Goal: Complete application form

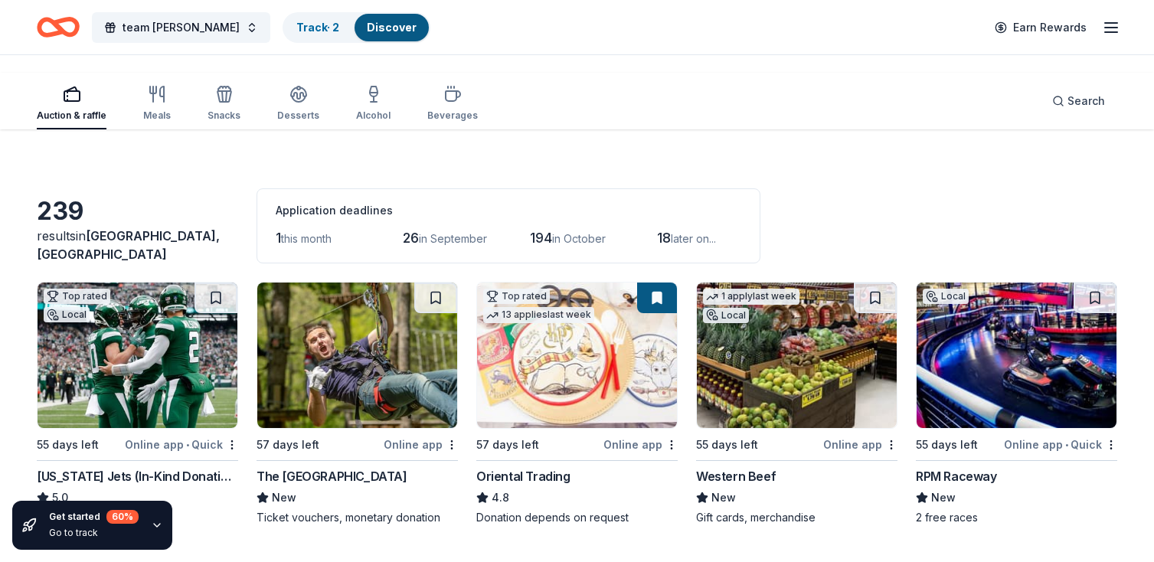
scroll to position [8544, 0]
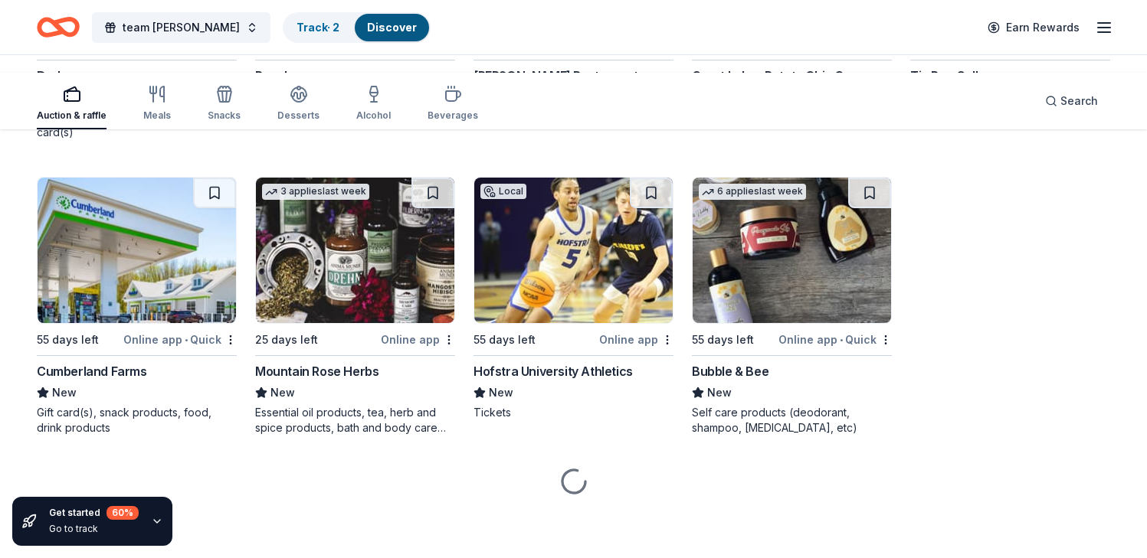
click at [378, 125] on div "3 applies last week 55 days left Online app • Quick Rapala New Fishing/angling …" at bounding box center [355, 3] width 200 height 244
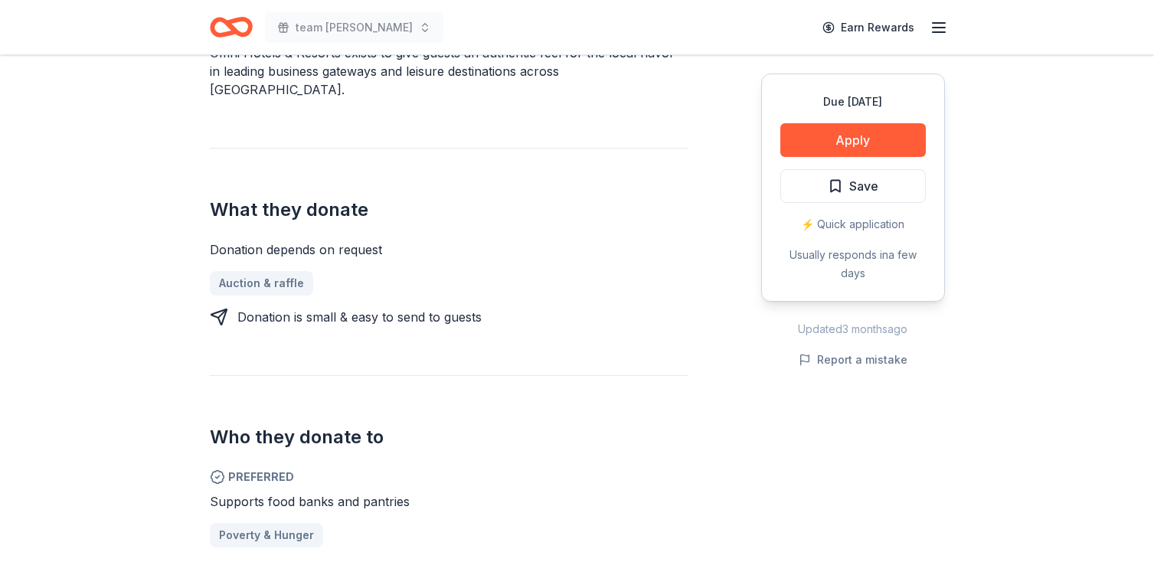
scroll to position [547, 0]
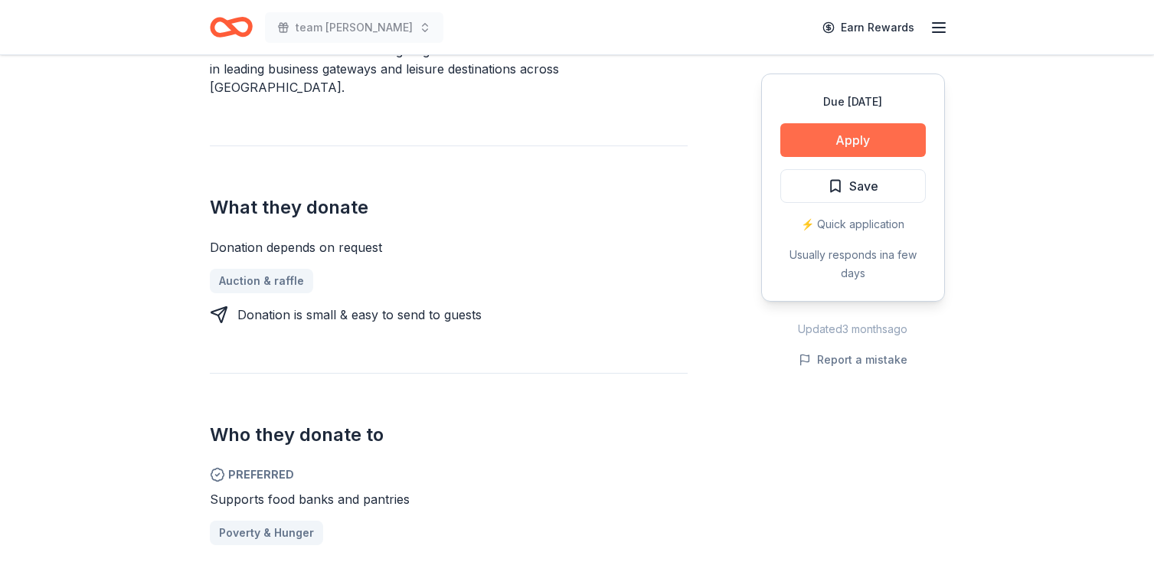
click at [780, 157] on button "Apply" at bounding box center [853, 140] width 146 height 34
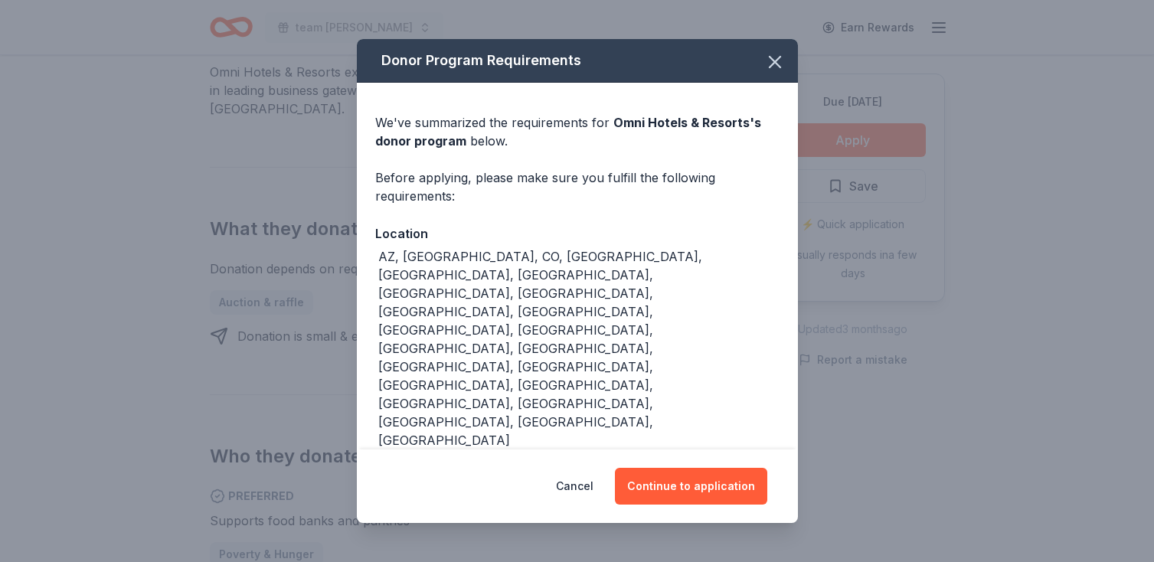
click at [738, 244] on div "Location" at bounding box center [577, 234] width 404 height 20
click at [767, 468] on button "Continue to application" at bounding box center [691, 486] width 152 height 37
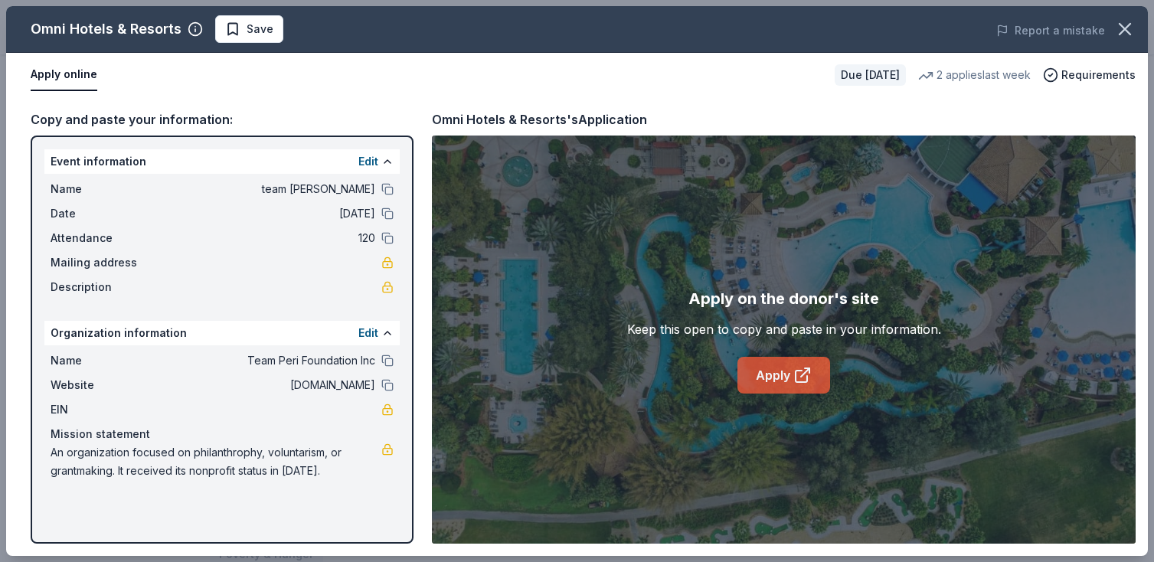
click at [794, 394] on link "Apply" at bounding box center [784, 375] width 93 height 37
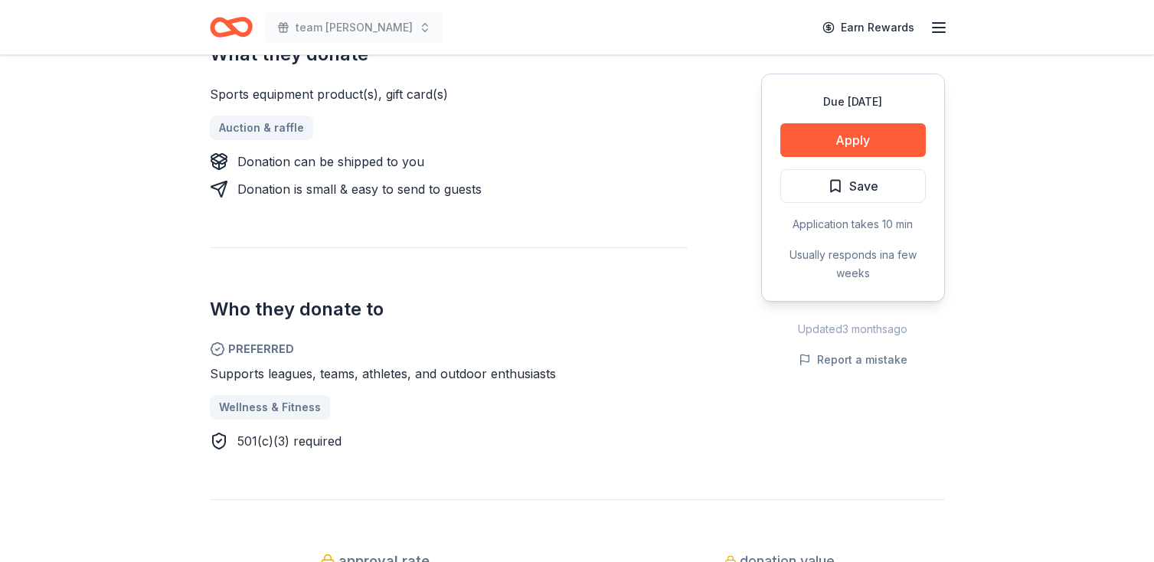
scroll to position [646, 0]
click at [780, 157] on button "Apply" at bounding box center [853, 140] width 146 height 34
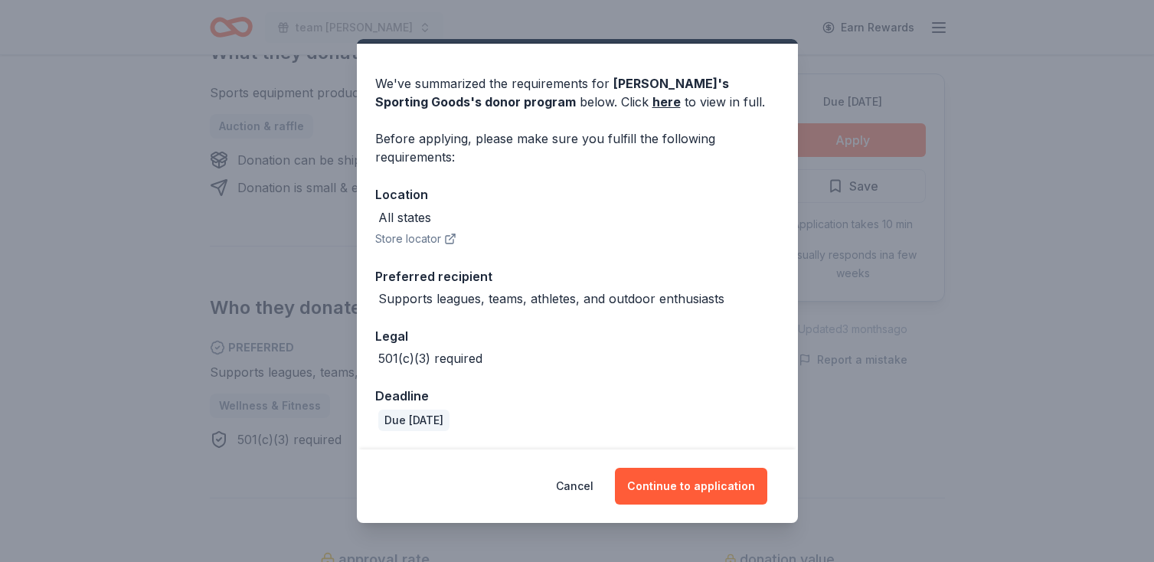
scroll to position [98, 0]
click at [594, 468] on button "Cancel" at bounding box center [575, 486] width 38 height 37
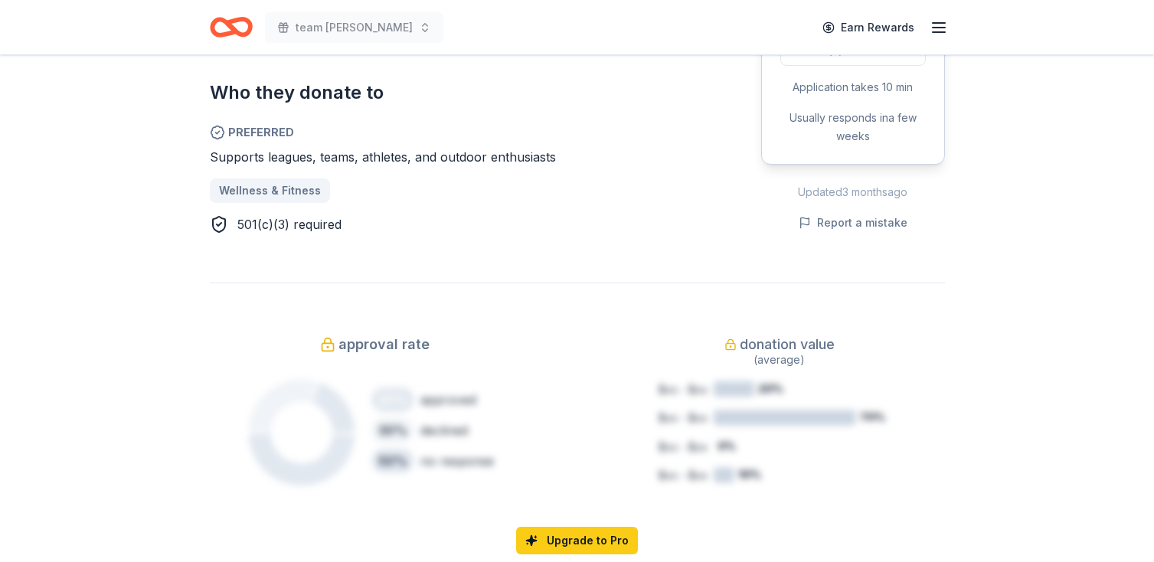
scroll to position [874, 0]
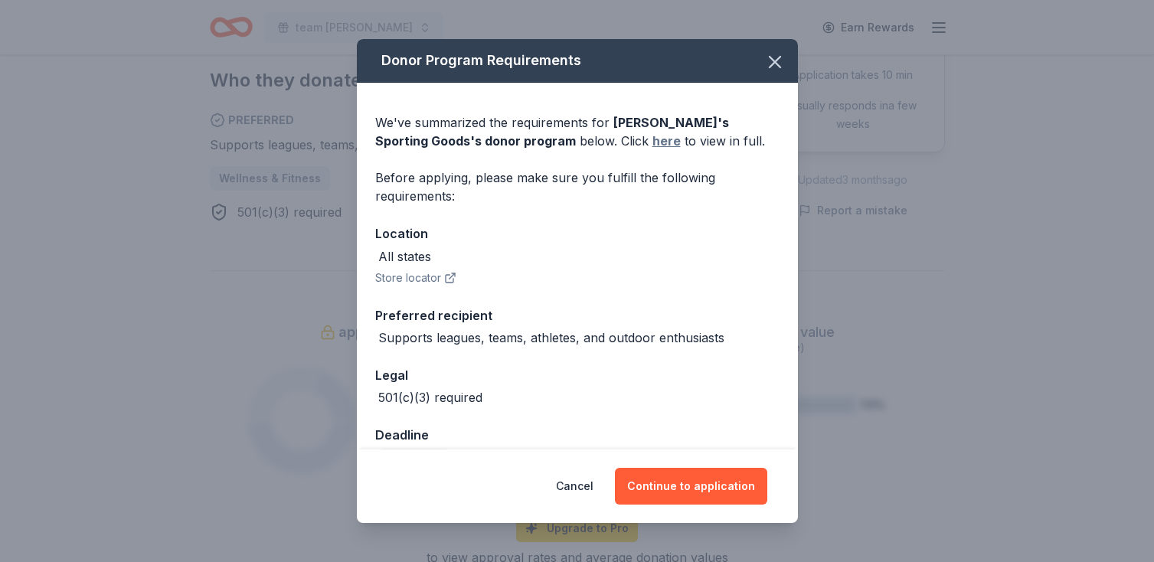
click at [653, 150] on link "here" at bounding box center [667, 141] width 28 height 18
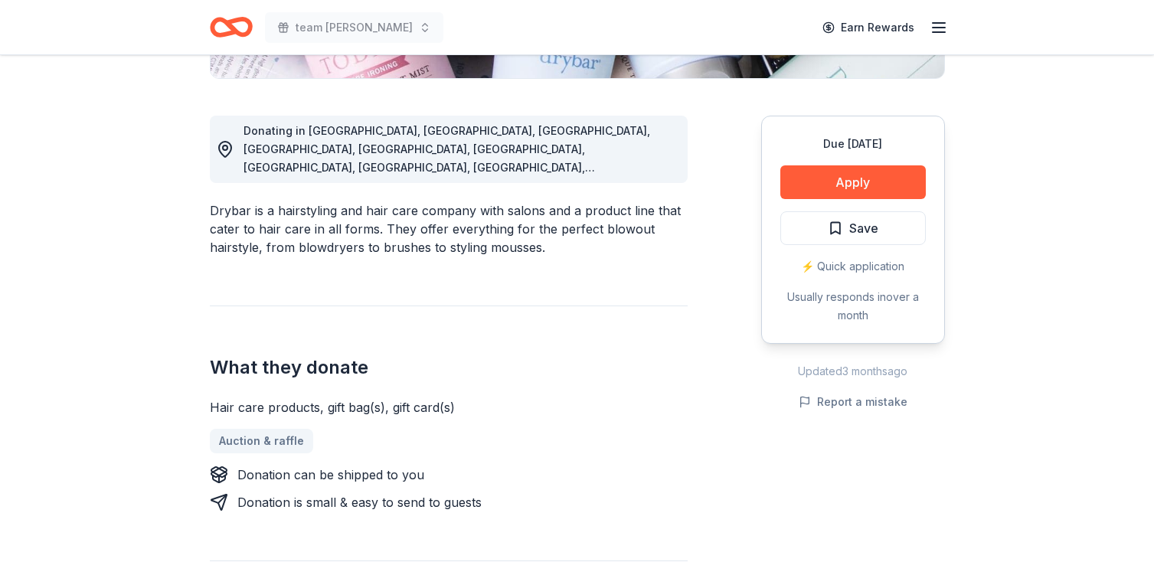
scroll to position [388, 0]
click at [823, 198] on button "Apply" at bounding box center [853, 182] width 146 height 34
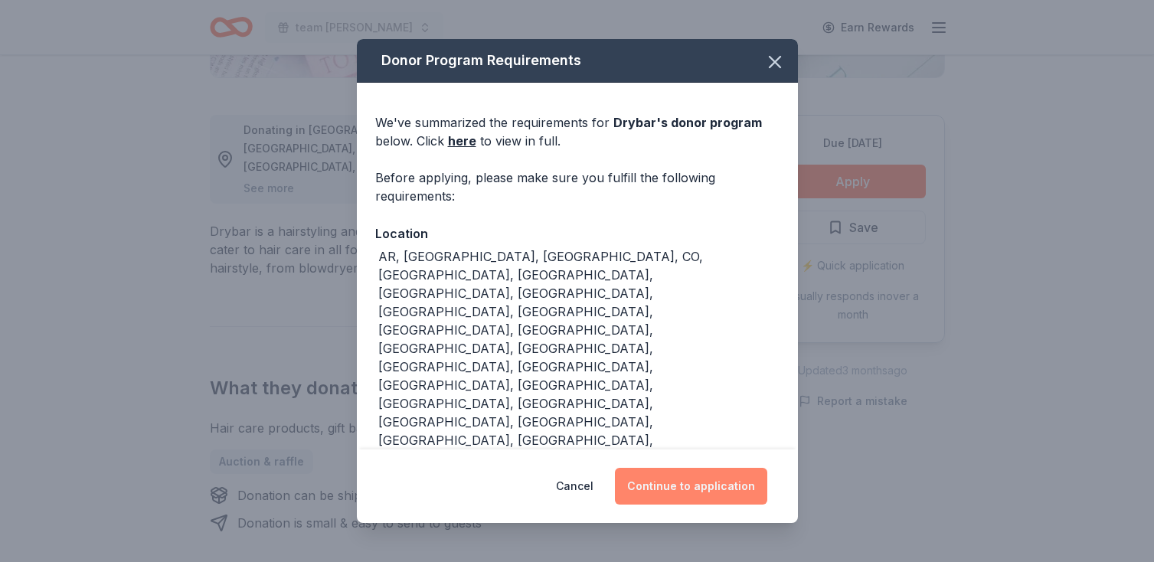
click at [742, 470] on button "Continue to application" at bounding box center [691, 486] width 152 height 37
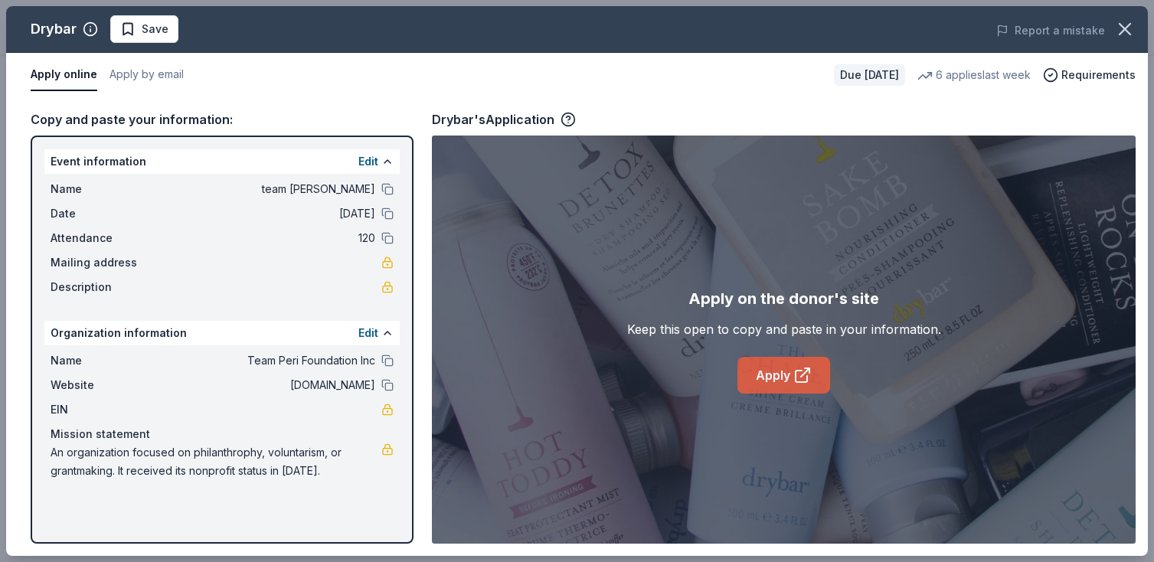
click at [779, 394] on link "Apply" at bounding box center [784, 375] width 93 height 37
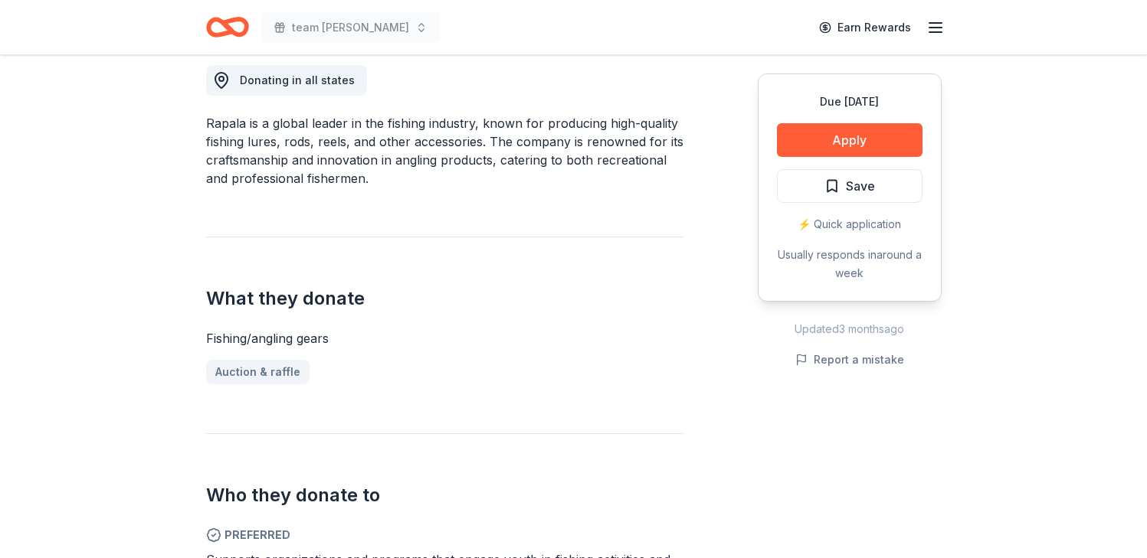
scroll to position [383, 0]
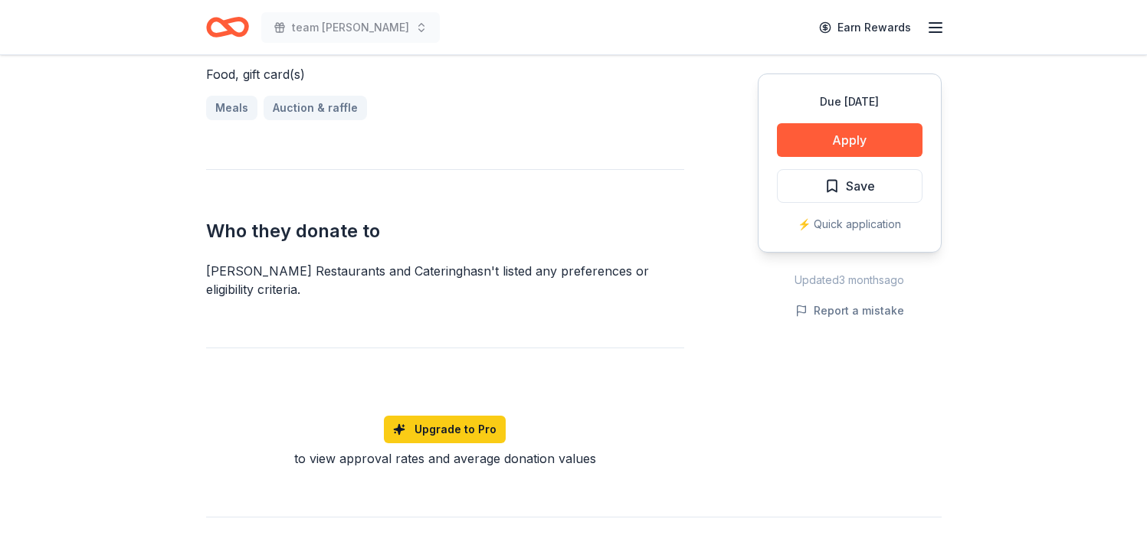
scroll to position [687, 0]
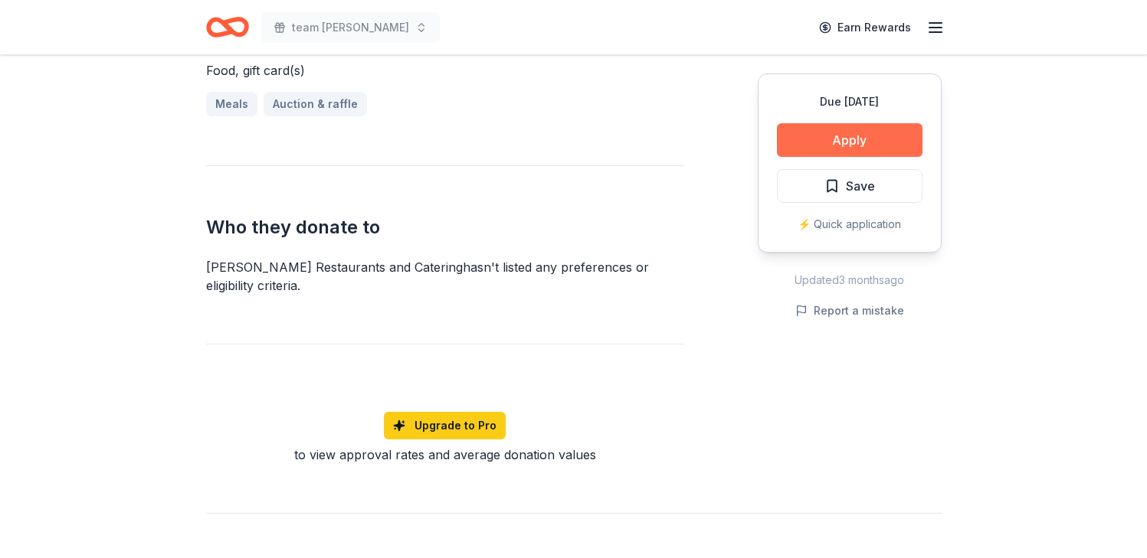
click at [777, 157] on button "Apply" at bounding box center [850, 140] width 146 height 34
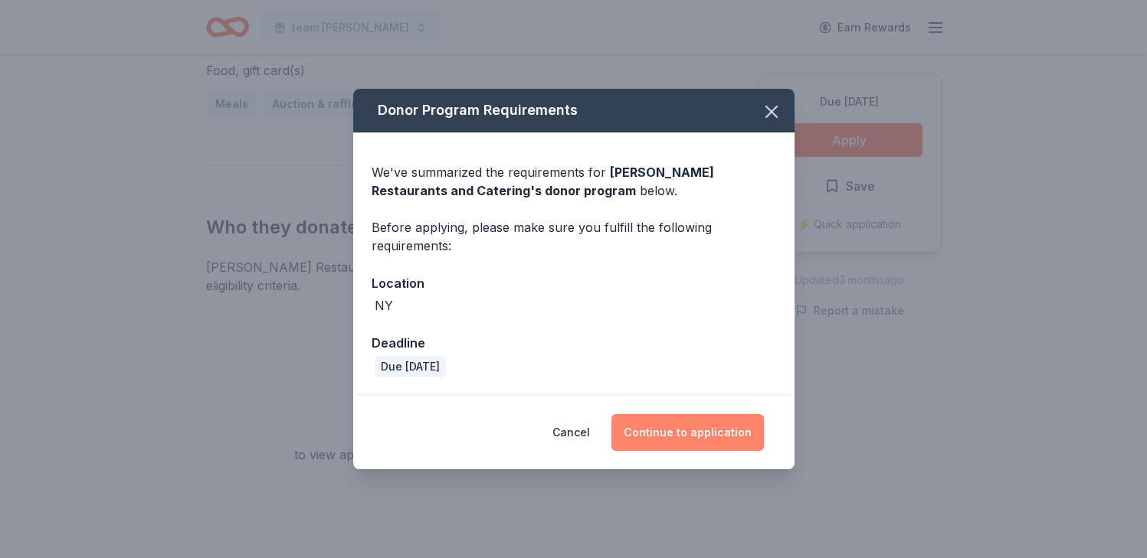
click at [697, 451] on button "Continue to application" at bounding box center [687, 432] width 152 height 37
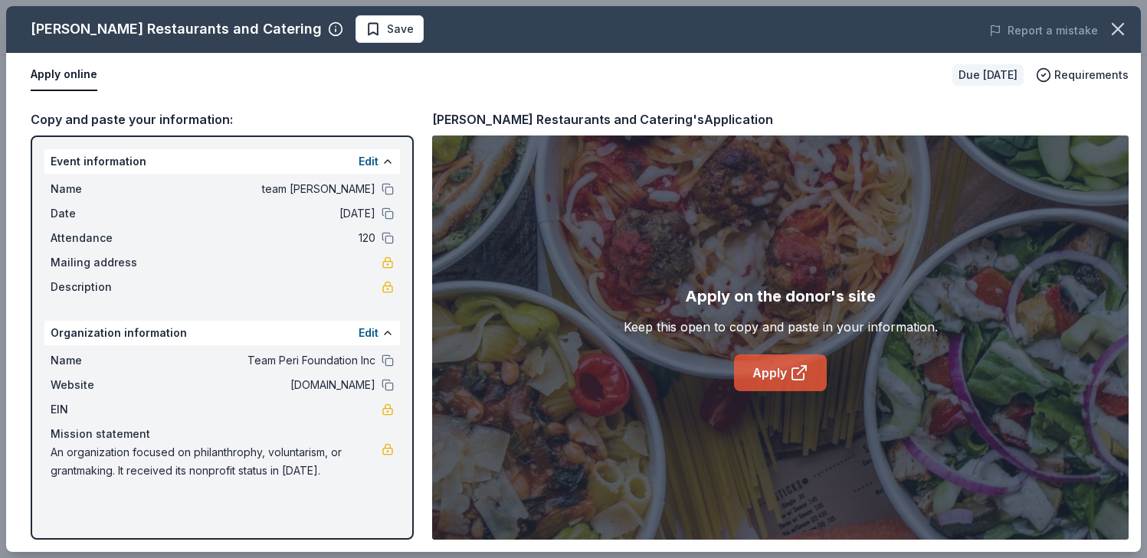
click at [763, 391] on link "Apply" at bounding box center [780, 373] width 93 height 37
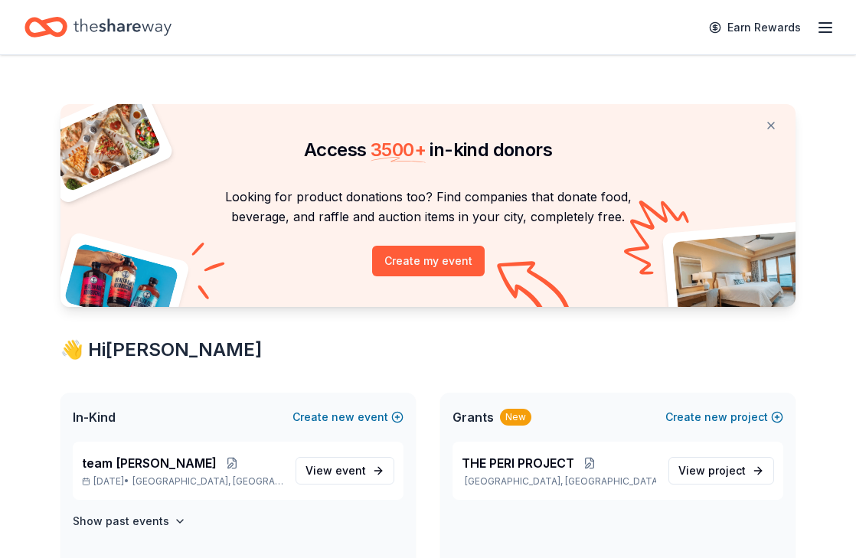
click at [816, 37] on icon "button" at bounding box center [825, 27] width 18 height 18
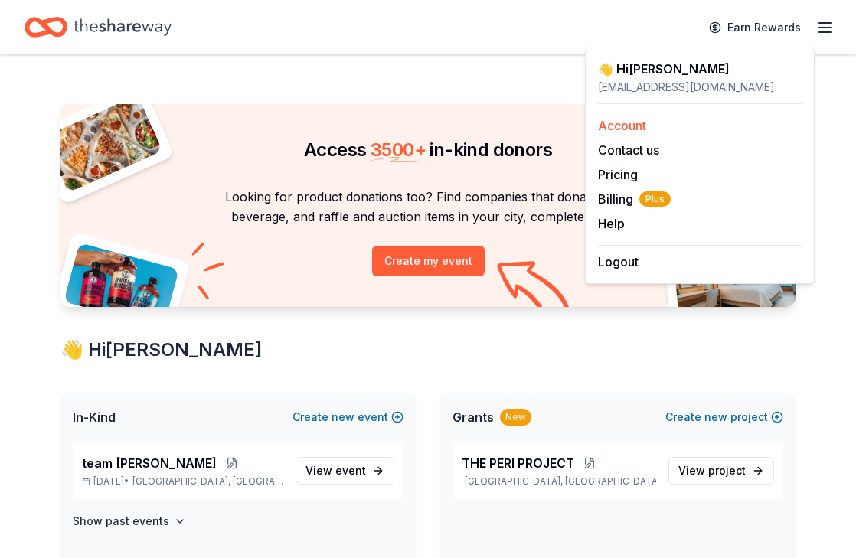
click at [646, 133] on link "Account" at bounding box center [622, 125] width 48 height 15
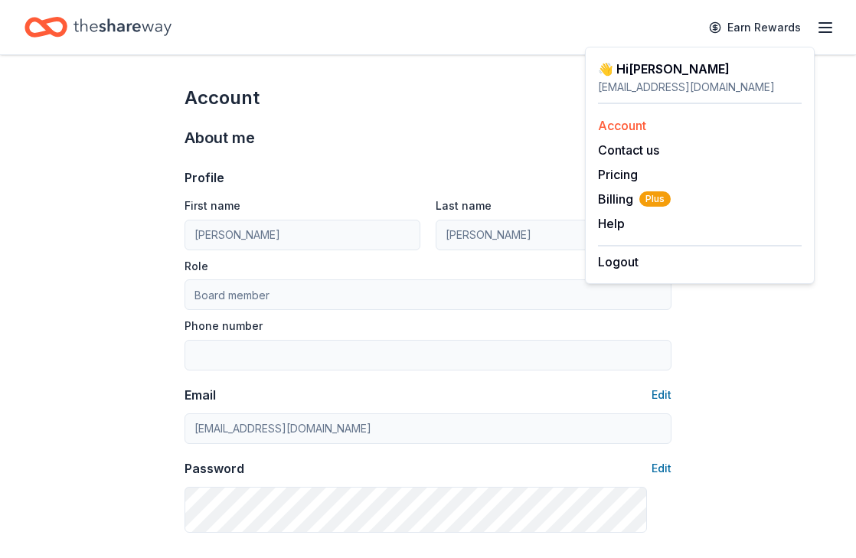
click at [646, 133] on link "Account" at bounding box center [622, 125] width 48 height 15
click at [667, 97] on div "[EMAIL_ADDRESS][DOMAIN_NAME]" at bounding box center [700, 87] width 204 height 18
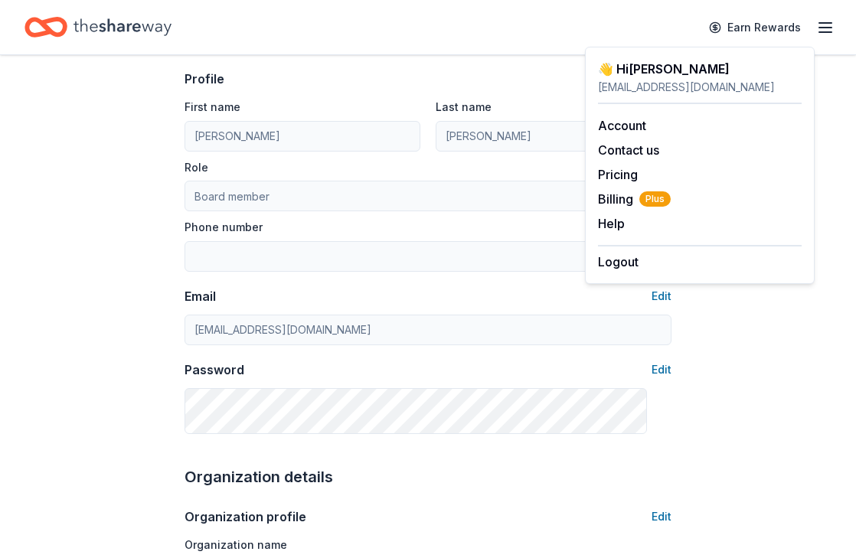
scroll to position [92, 0]
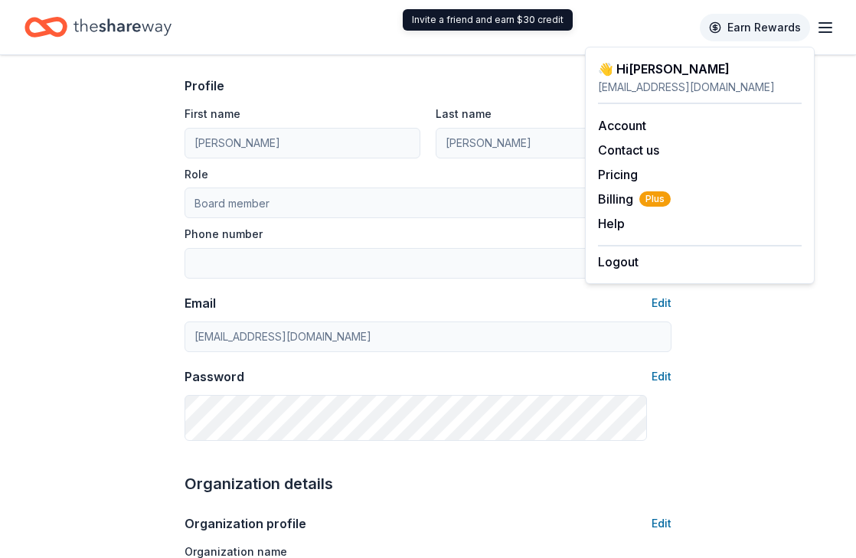
click at [730, 37] on link "Earn Rewards" at bounding box center [755, 28] width 110 height 28
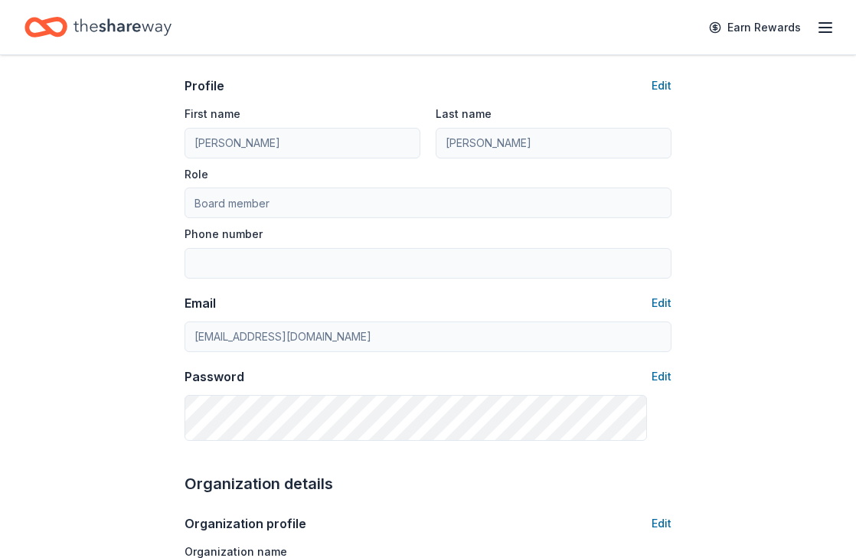
click at [820, 28] on line "button" at bounding box center [826, 28] width 12 height 0
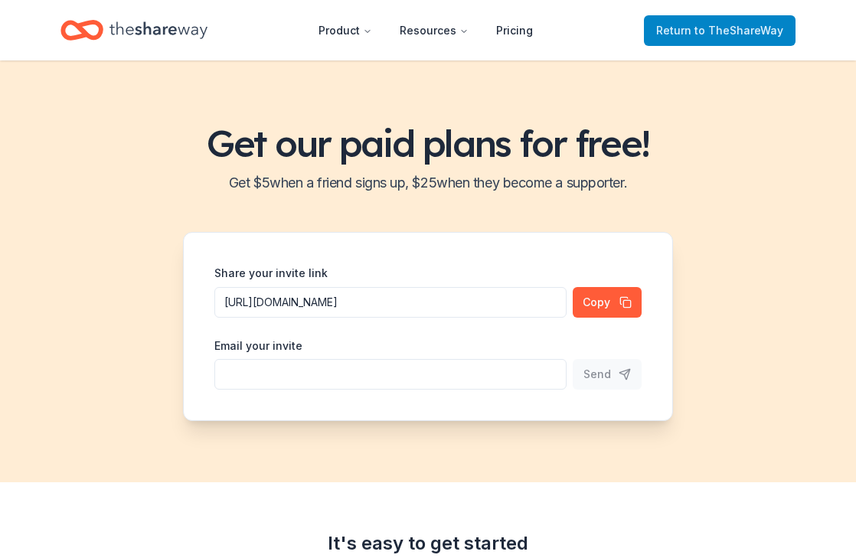
click at [730, 37] on span "to TheShareWay" at bounding box center [739, 30] width 89 height 13
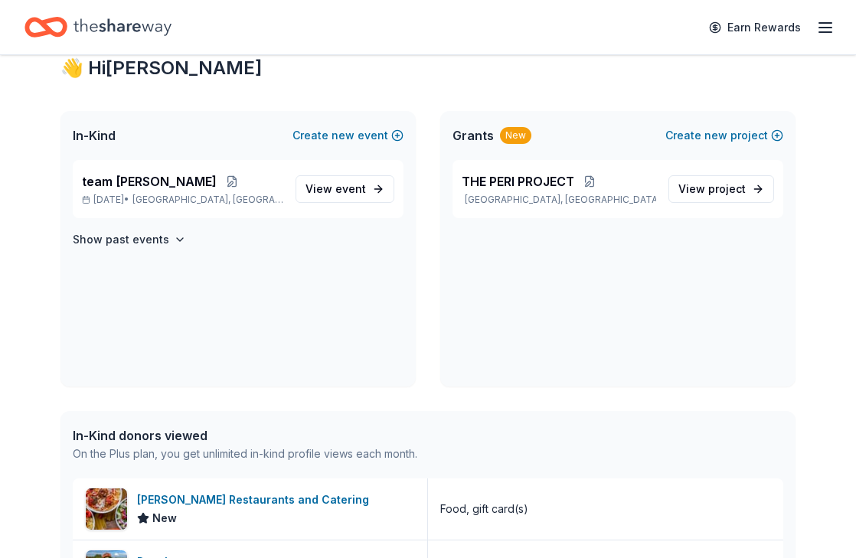
scroll to position [284, 0]
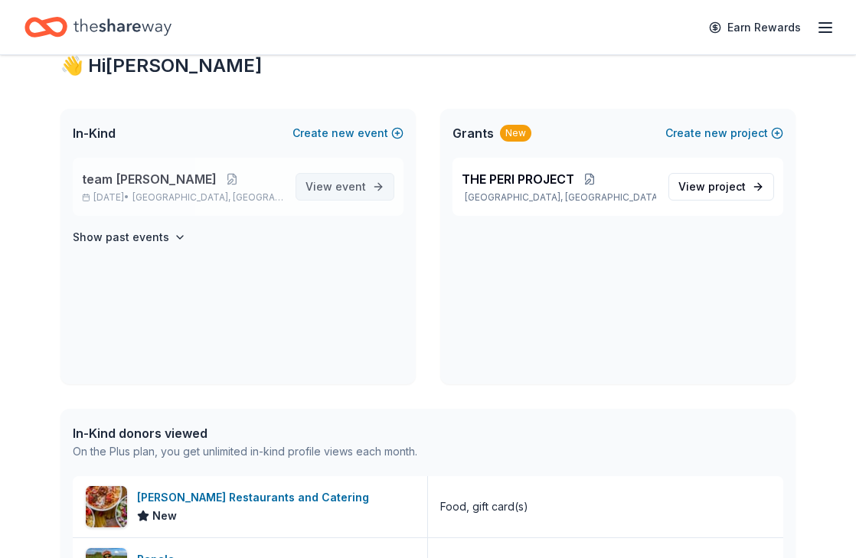
click at [375, 201] on link "View event" at bounding box center [345, 187] width 99 height 28
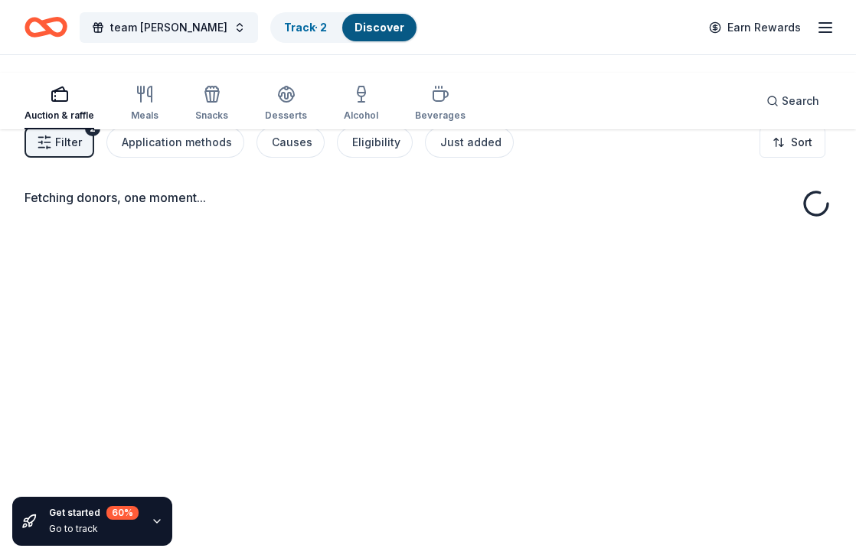
click at [375, 398] on div "Fetching donors, one moment..." at bounding box center [428, 391] width 856 height 558
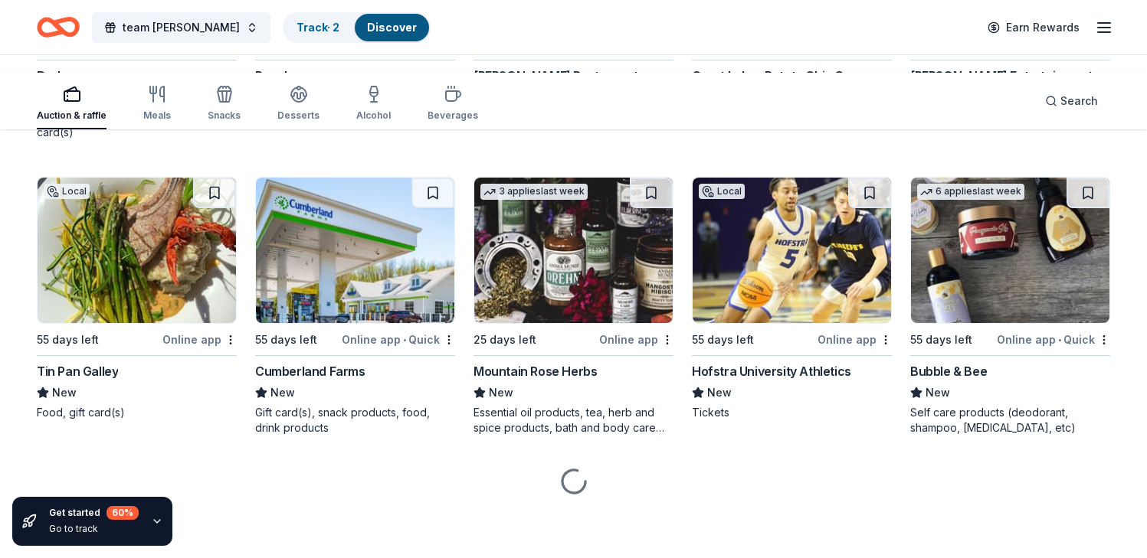
scroll to position [8899, 0]
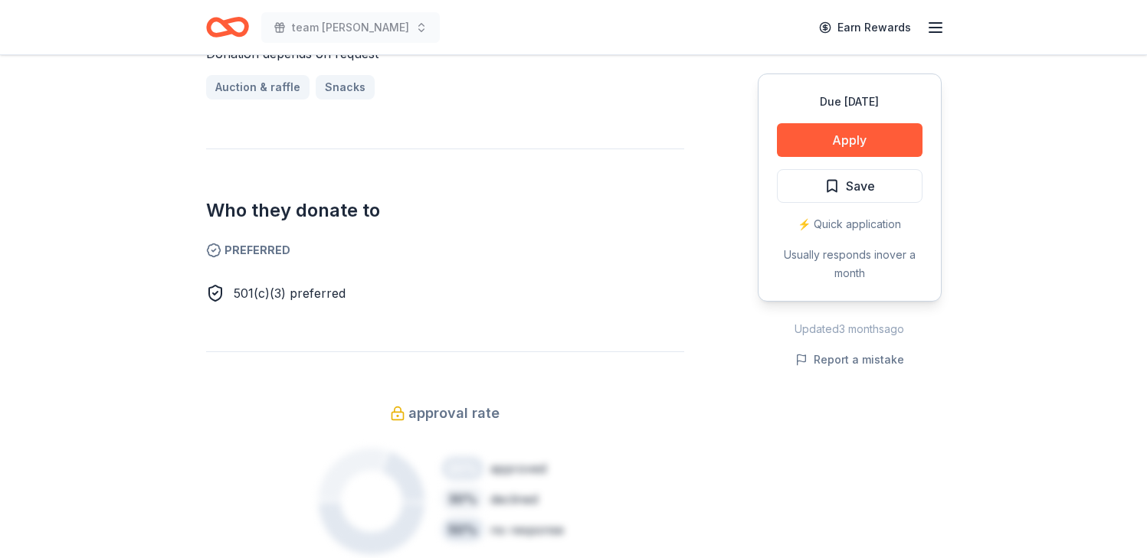
scroll to position [765, 0]
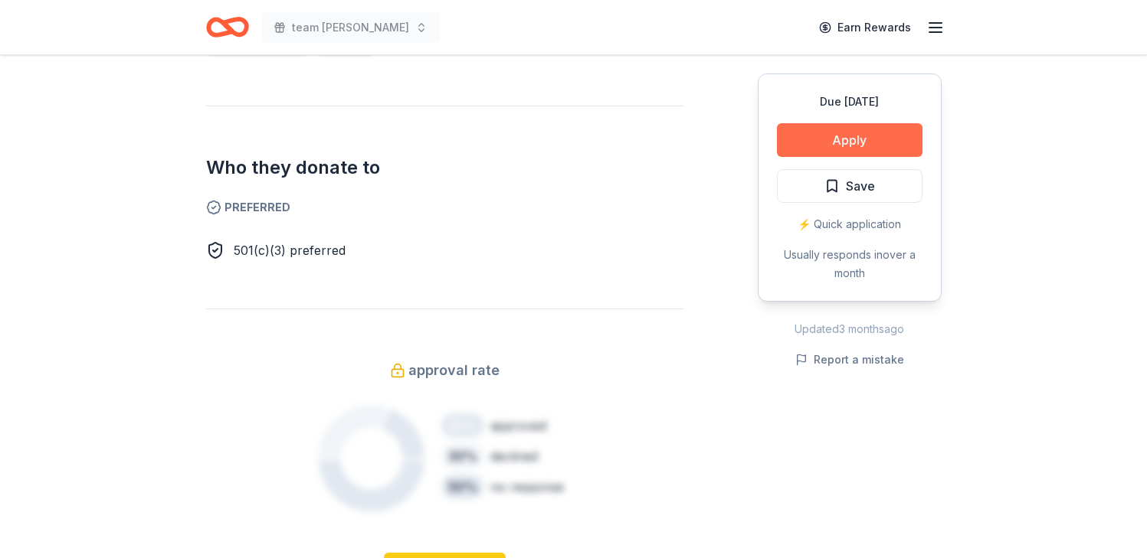
click at [792, 157] on button "Apply" at bounding box center [850, 140] width 146 height 34
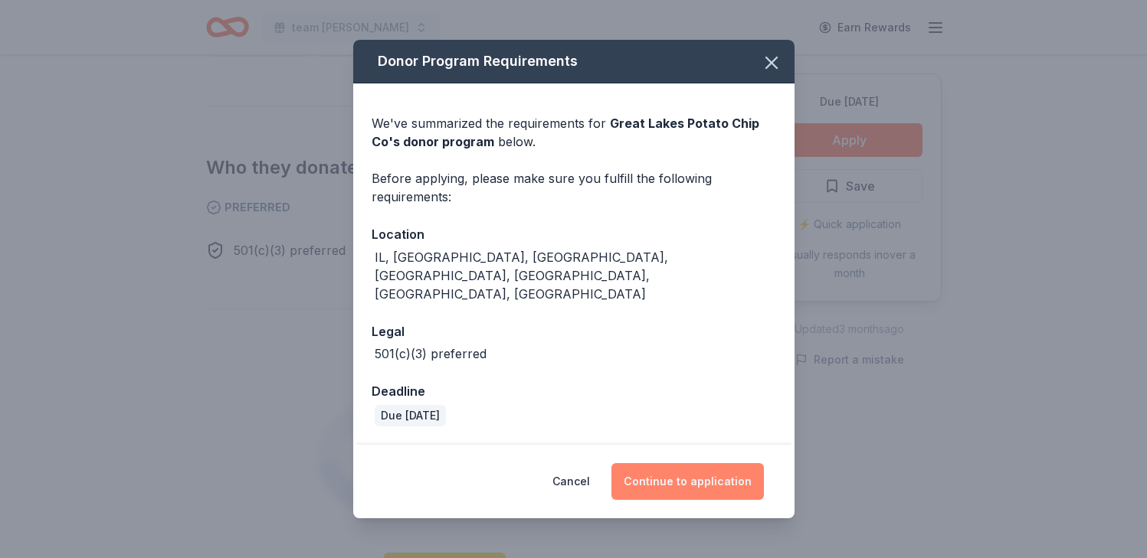
click at [684, 472] on button "Continue to application" at bounding box center [687, 481] width 152 height 37
